Goal: Task Accomplishment & Management: Manage account settings

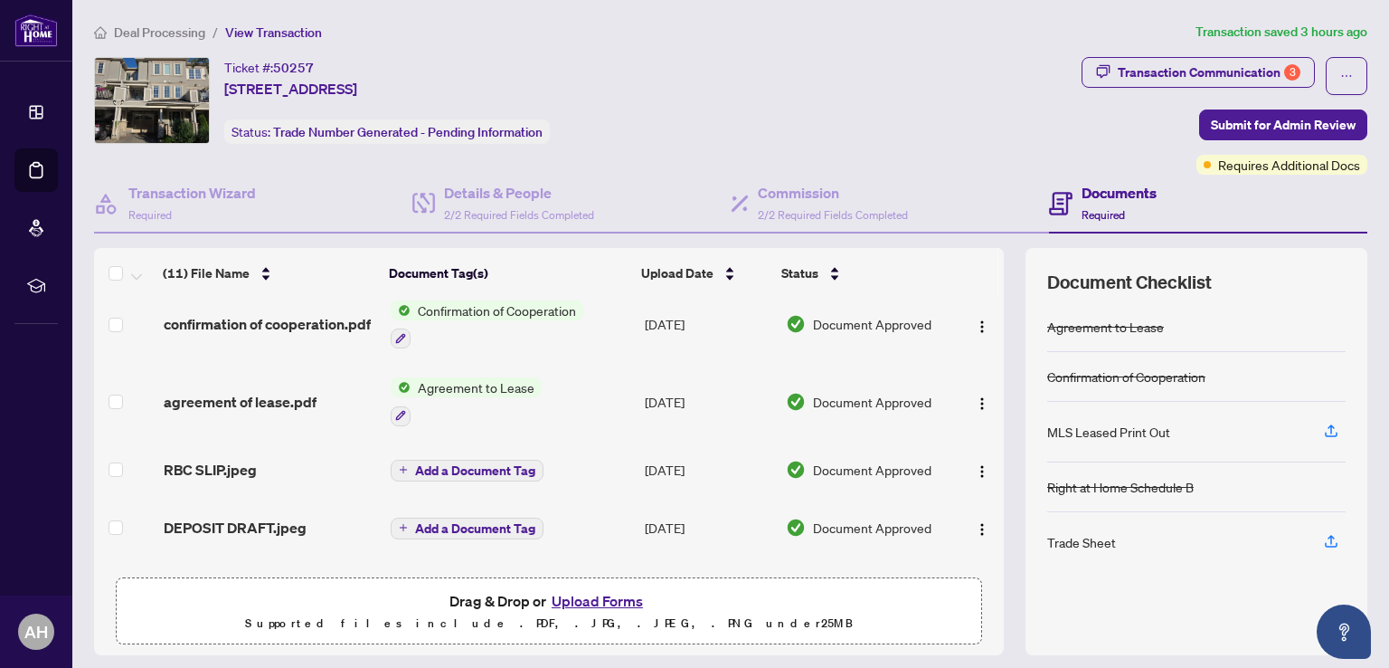
scroll to position [529, 0]
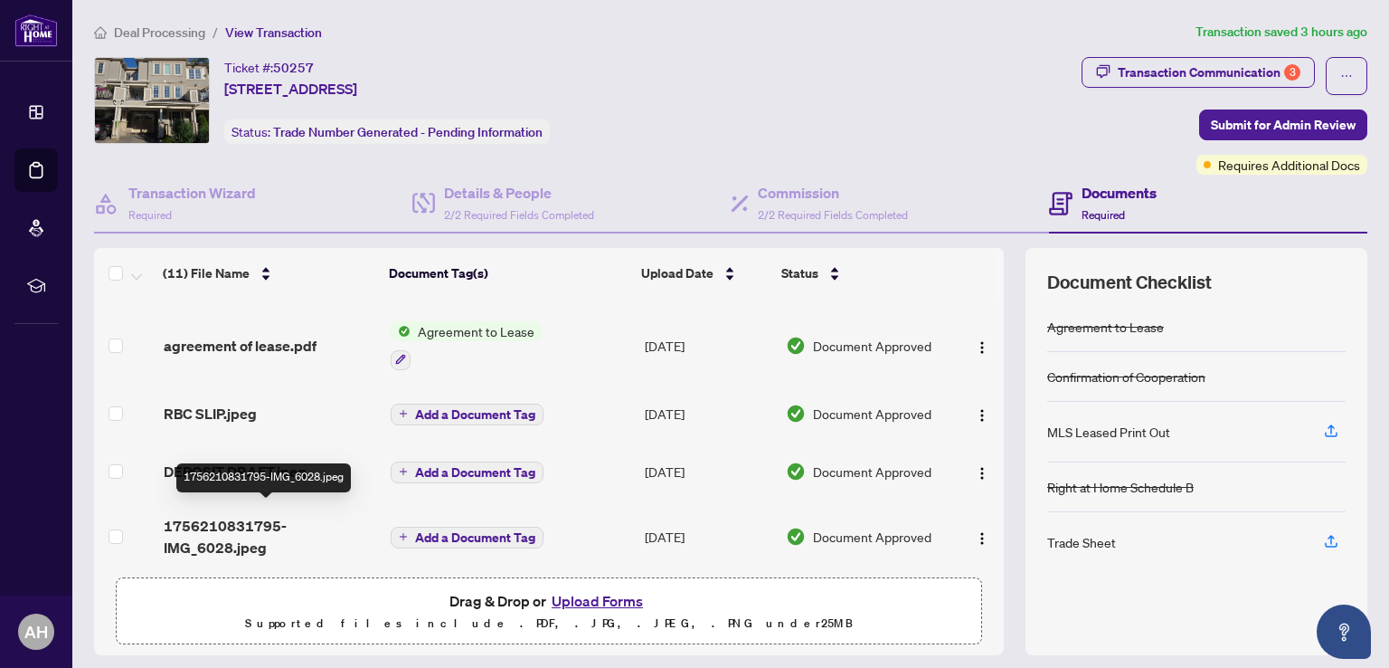
click at [239, 515] on span "1756210831795-IMG_6028.jpeg" at bounding box center [270, 536] width 213 height 43
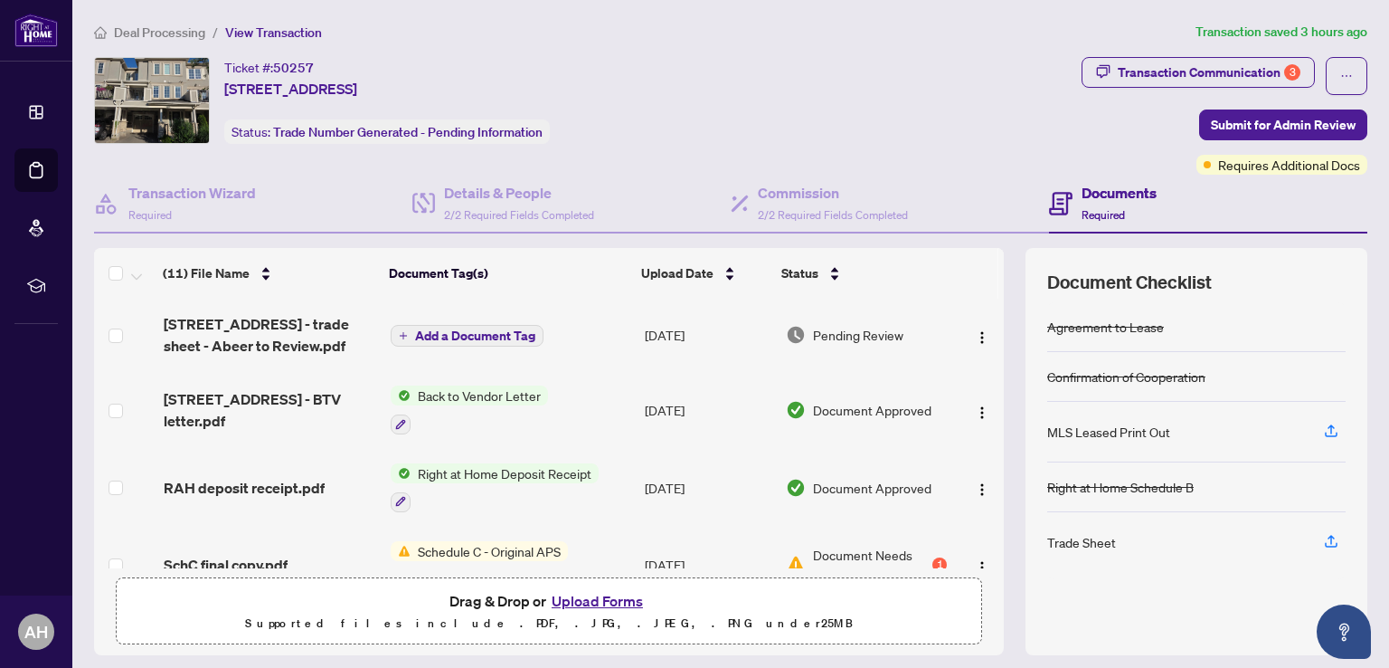
scroll to position [14, 0]
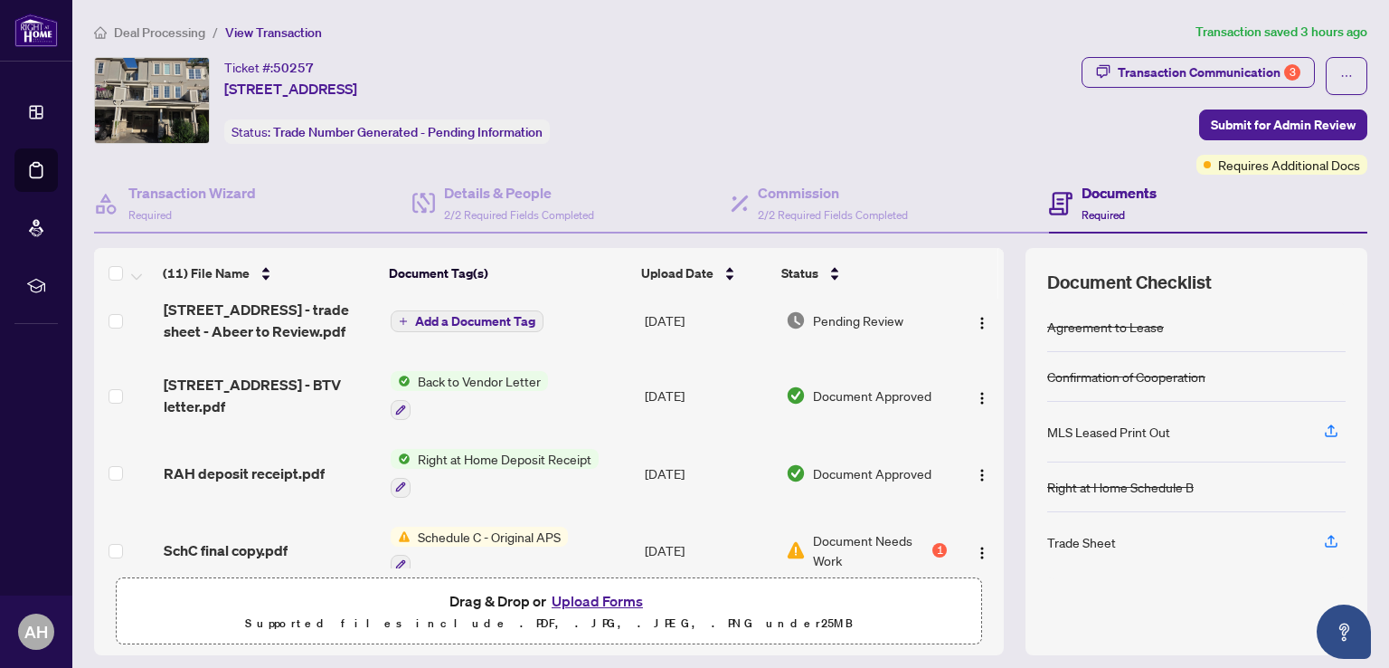
click at [488, 453] on span "Right at Home Deposit Receipt" at bounding box center [505, 459] width 188 height 20
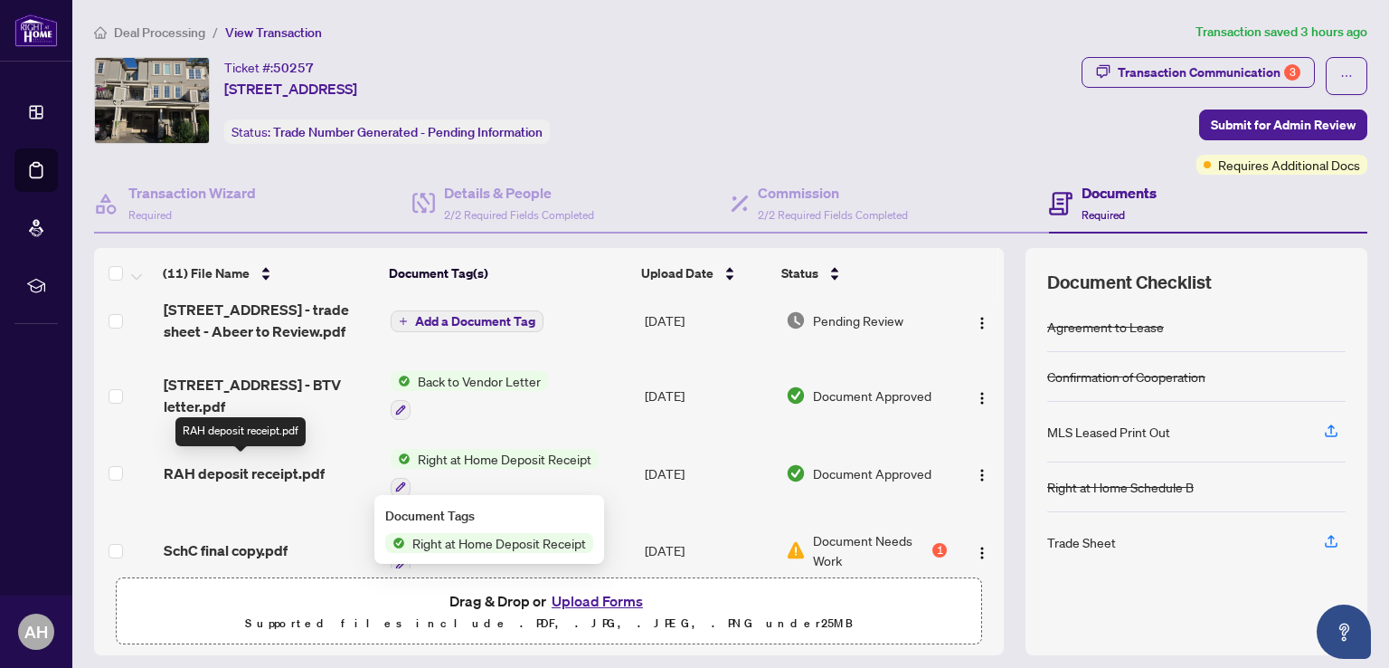
click at [231, 462] on span "RAH deposit receipt.pdf" at bounding box center [244, 473] width 161 height 22
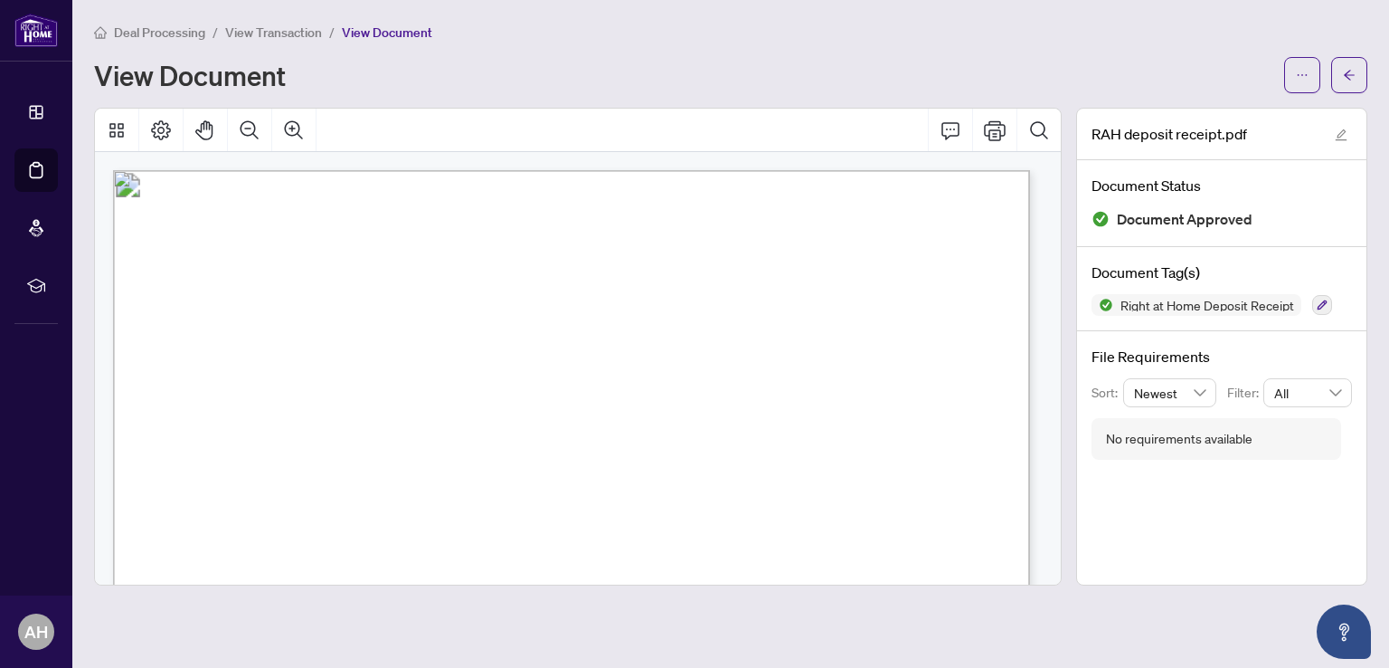
click at [1185, 74] on div "View Document" at bounding box center [684, 75] width 1180 height 29
click at [1047, 54] on div "Deal Processing / View Transaction / View Document View Document" at bounding box center [731, 57] width 1274 height 71
click at [992, 133] on icon "Print" at bounding box center [995, 130] width 22 height 22
click at [995, 128] on icon "Print" at bounding box center [995, 130] width 22 height 20
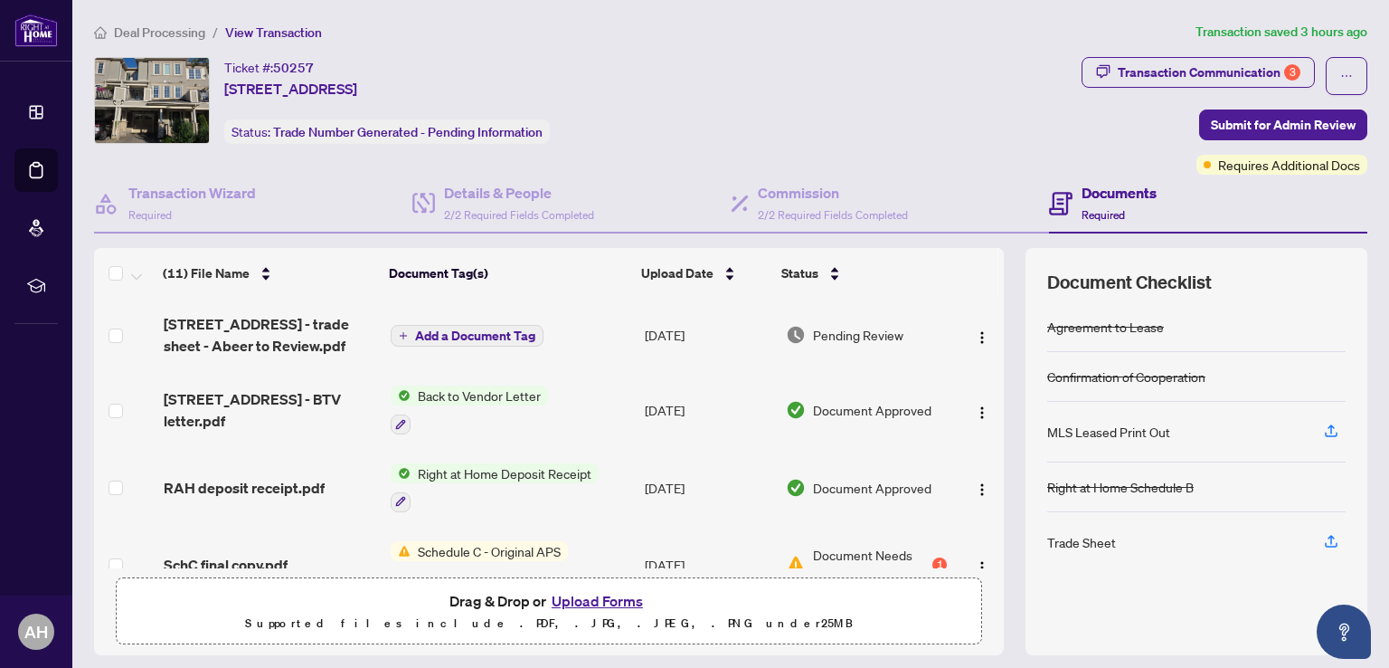
click at [481, 542] on span "Schedule C - Original APS" at bounding box center [489, 551] width 157 height 20
click at [461, 635] on span "Schedule C - Original APS" at bounding box center [473, 634] width 157 height 20
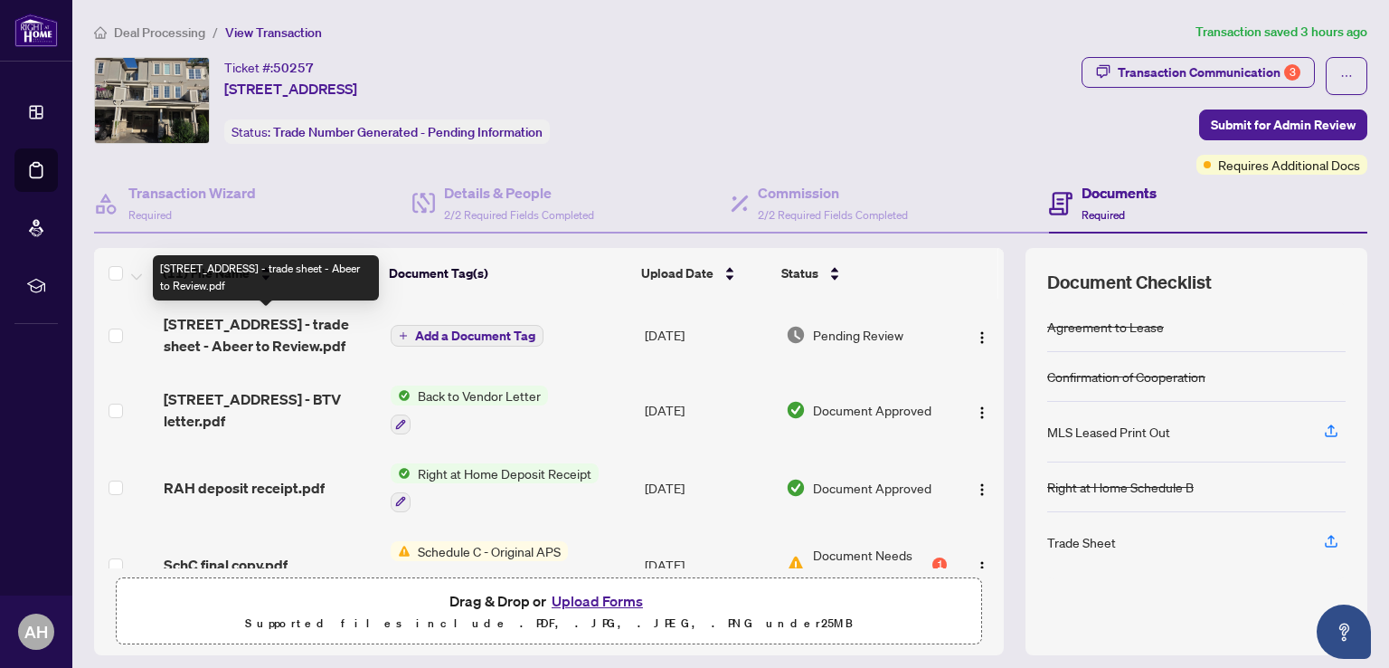
click at [294, 323] on span "282 Jemima Drive - trade sheet - Abeer to Review.pdf" at bounding box center [270, 334] width 213 height 43
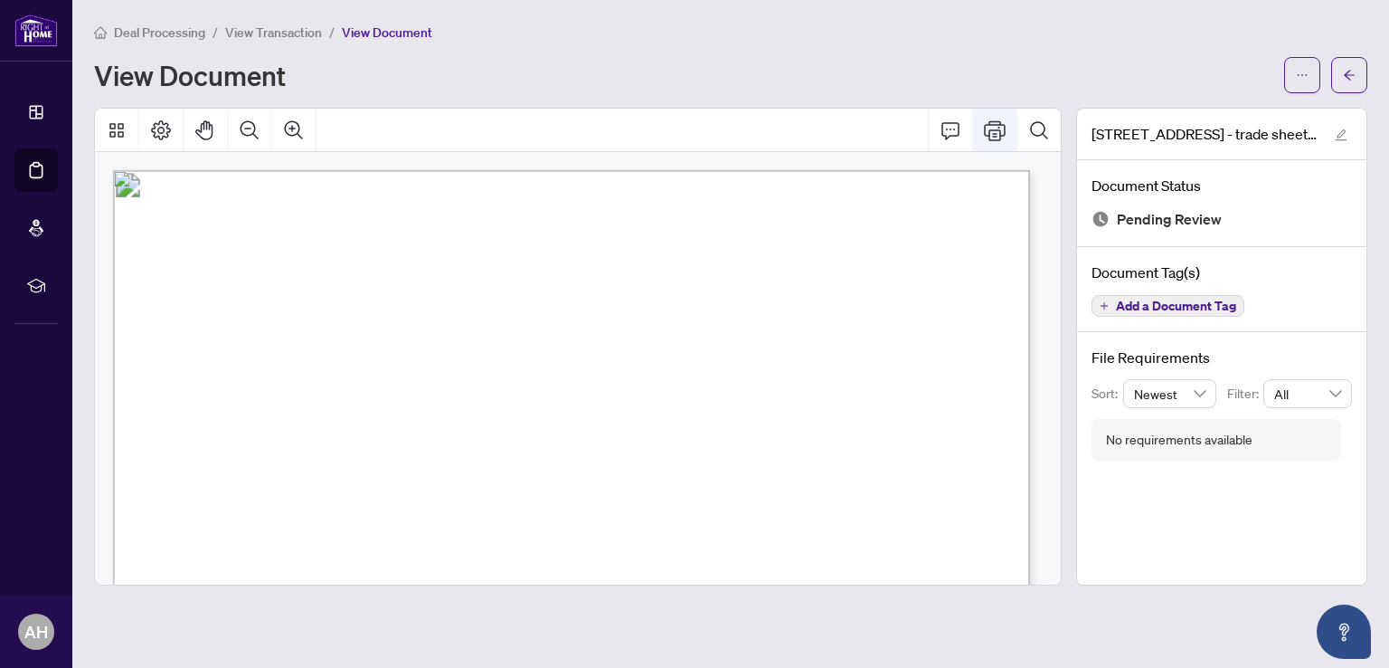
click at [991, 131] on icon "Print" at bounding box center [995, 130] width 22 height 20
